Goal: Task Accomplishment & Management: Manage account settings

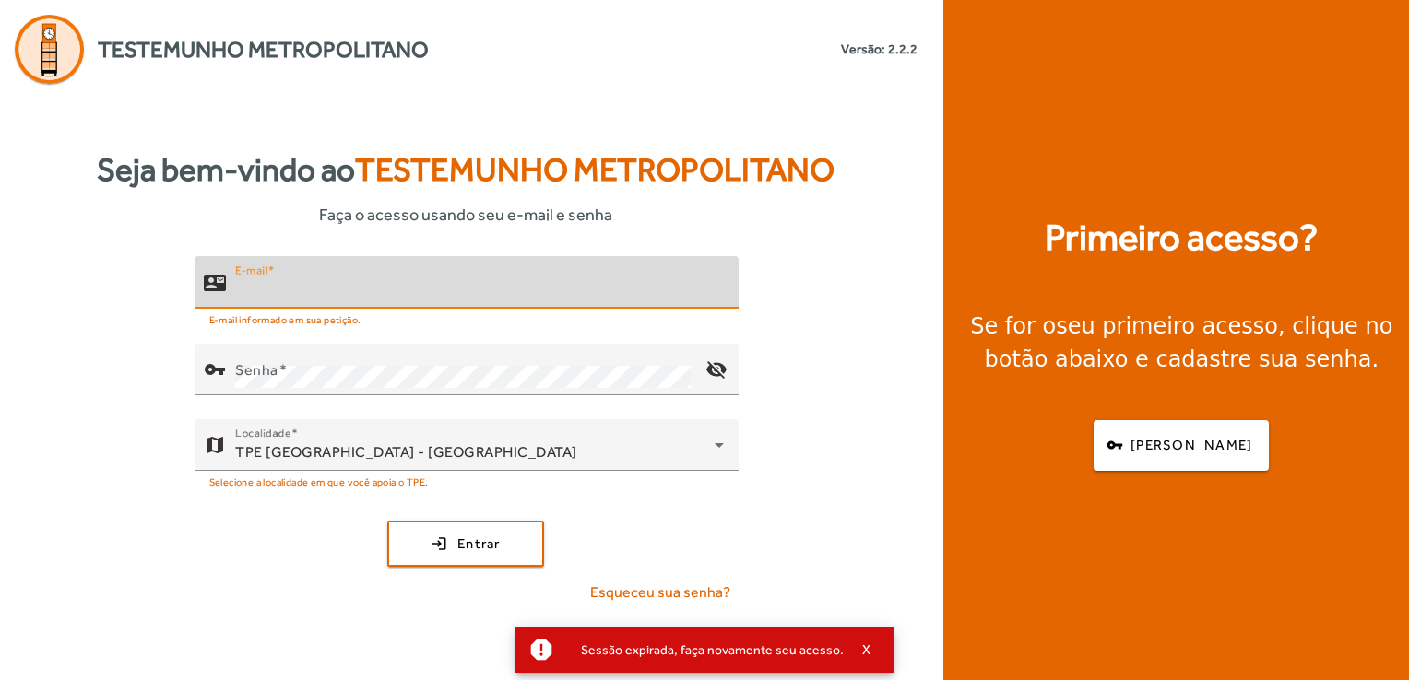
click at [326, 286] on input "E-mail" at bounding box center [479, 290] width 489 height 22
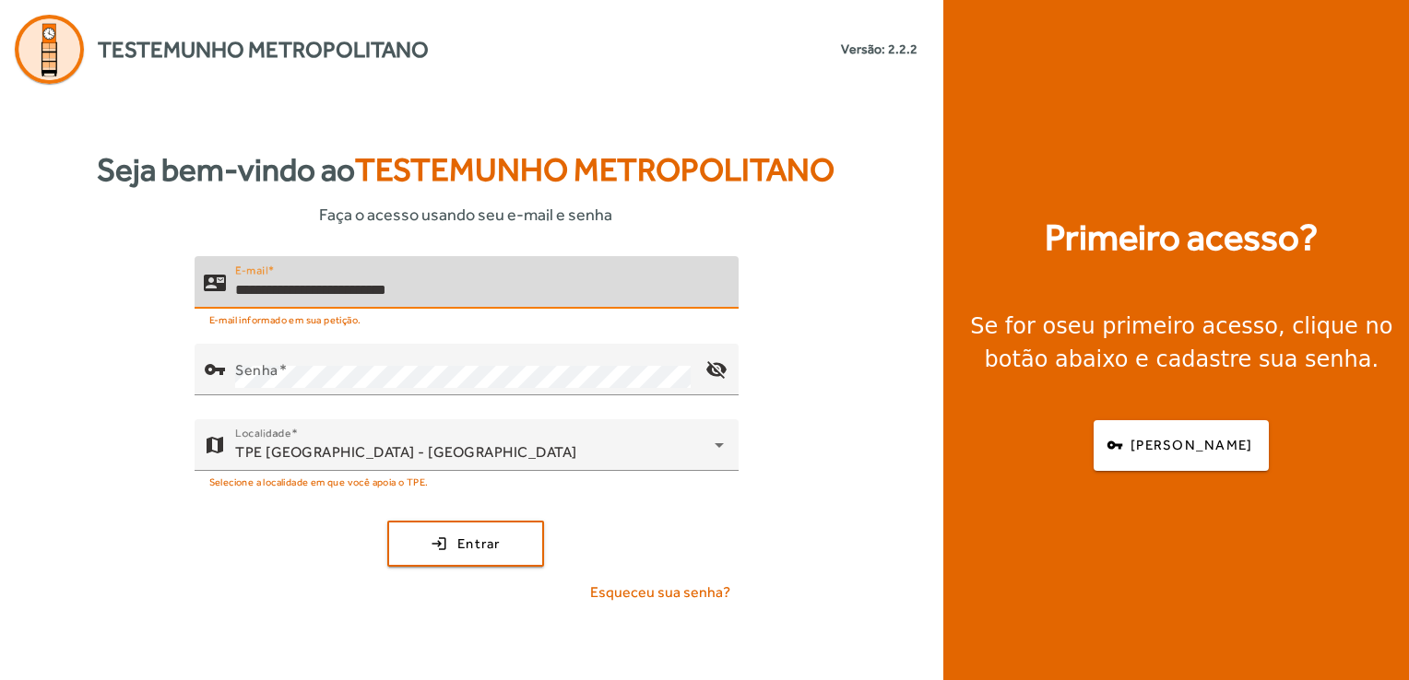
type input "**********"
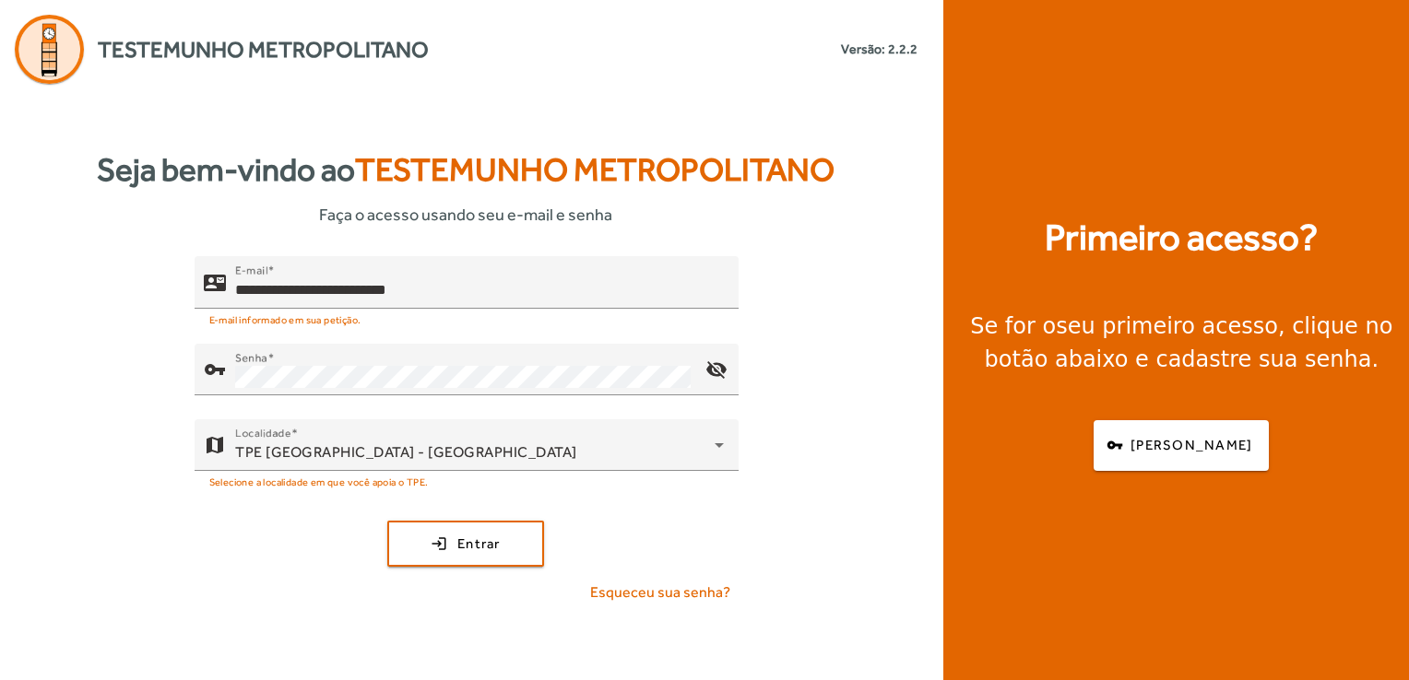
click at [234, 581] on div "**********" at bounding box center [466, 437] width 932 height 362
click at [448, 552] on span "submit" at bounding box center [465, 544] width 153 height 44
